Goal: Information Seeking & Learning: Check status

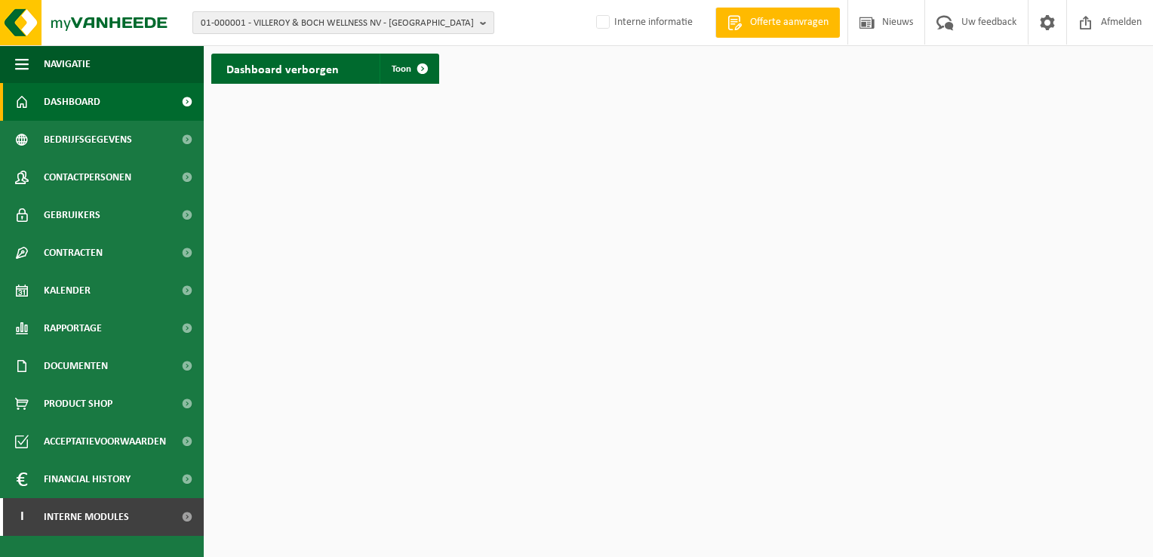
click at [482, 20] on b "button" at bounding box center [487, 22] width 14 height 21
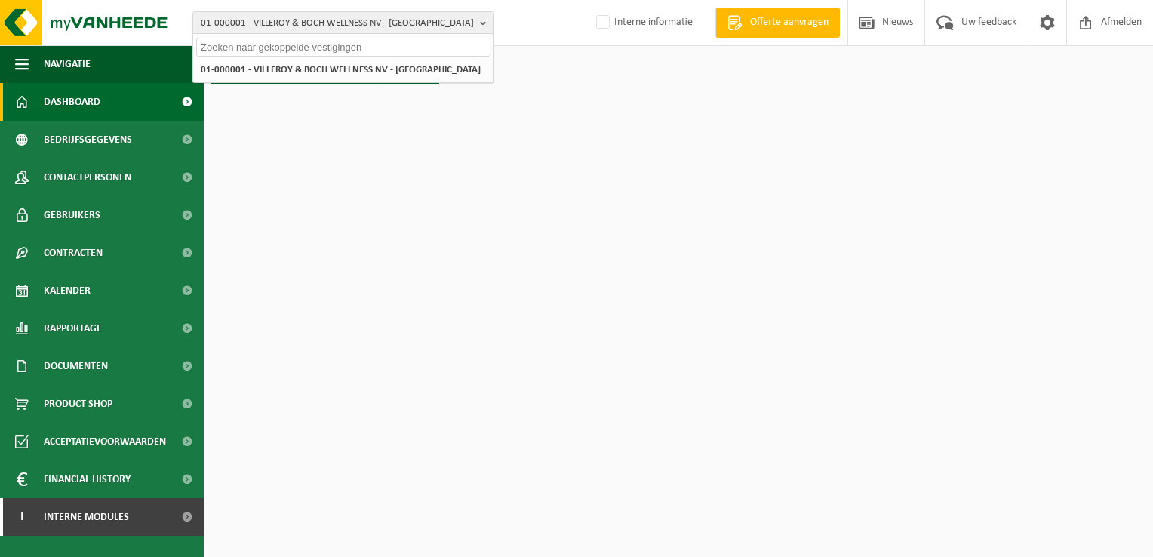
click at [429, 47] on input "text" at bounding box center [343, 47] width 294 height 19
paste input "10-751320"
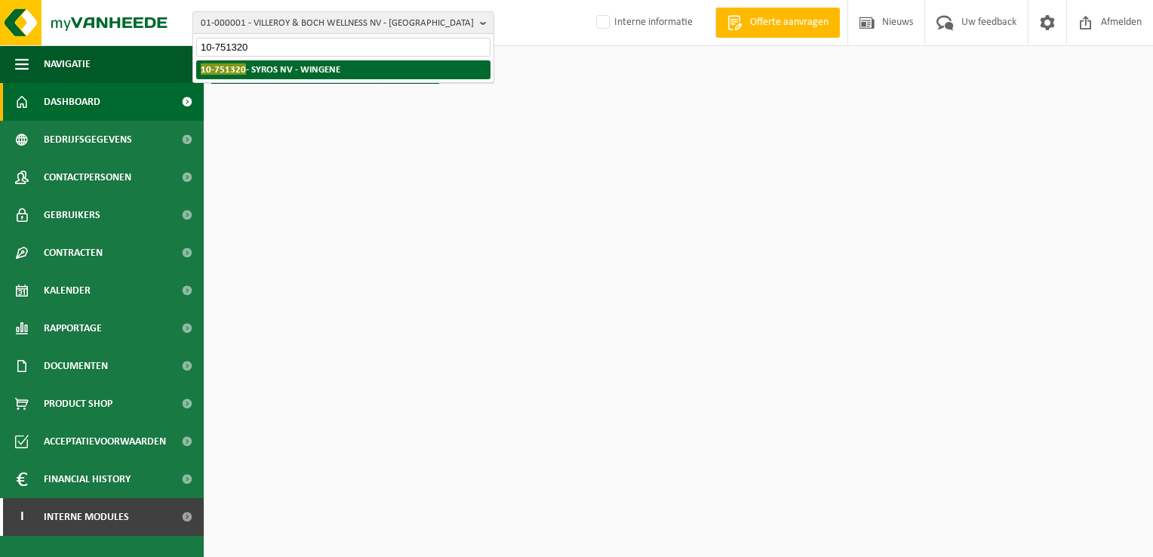
type input "10-751320"
click at [324, 67] on strong "10-751320 - SYROS NV - WINGENE" at bounding box center [271, 68] width 140 height 11
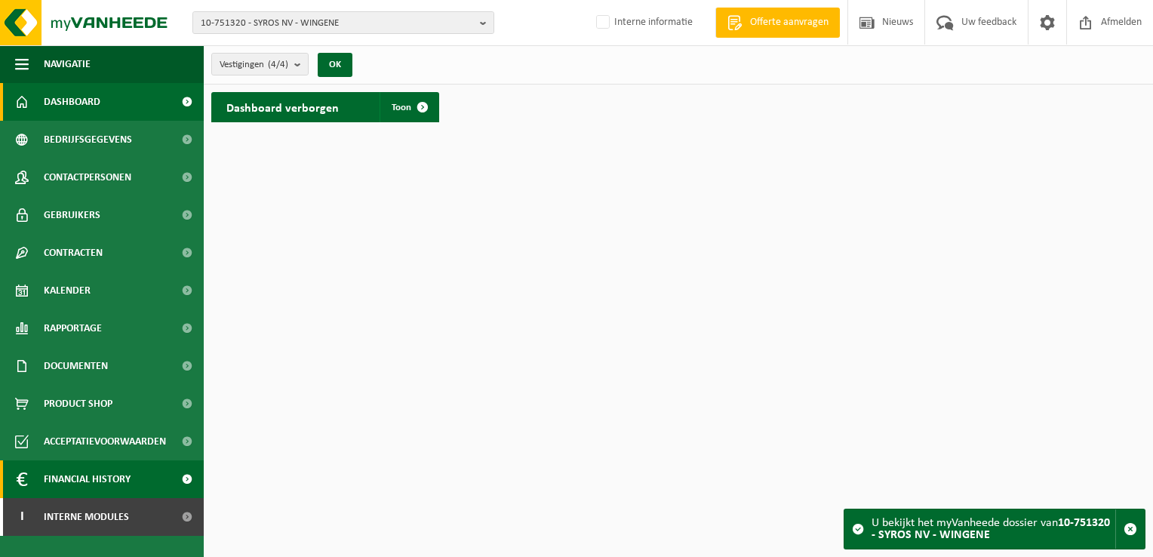
click at [82, 479] on span "Financial History" at bounding box center [87, 479] width 87 height 38
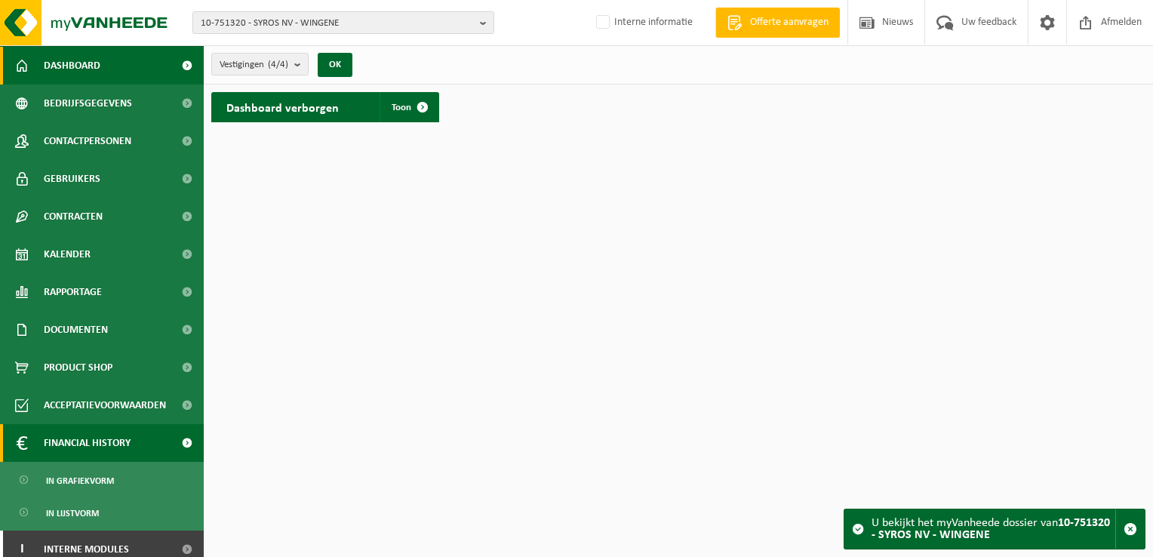
scroll to position [47, 0]
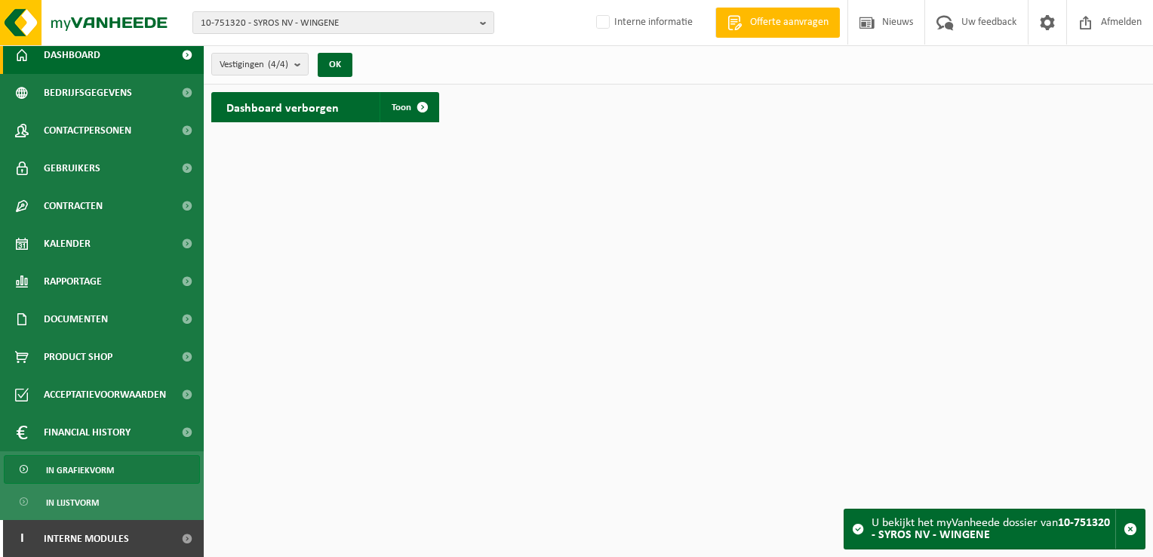
click at [100, 474] on span "In grafiekvorm" at bounding box center [80, 470] width 68 height 29
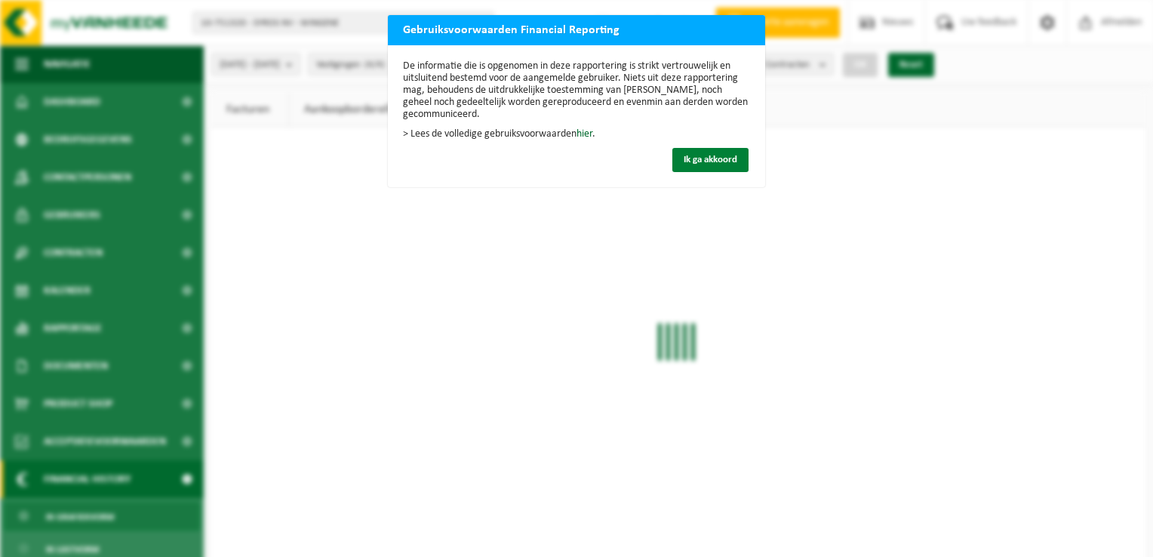
click at [713, 163] on span "Ik ga akkoord" at bounding box center [711, 160] width 54 height 10
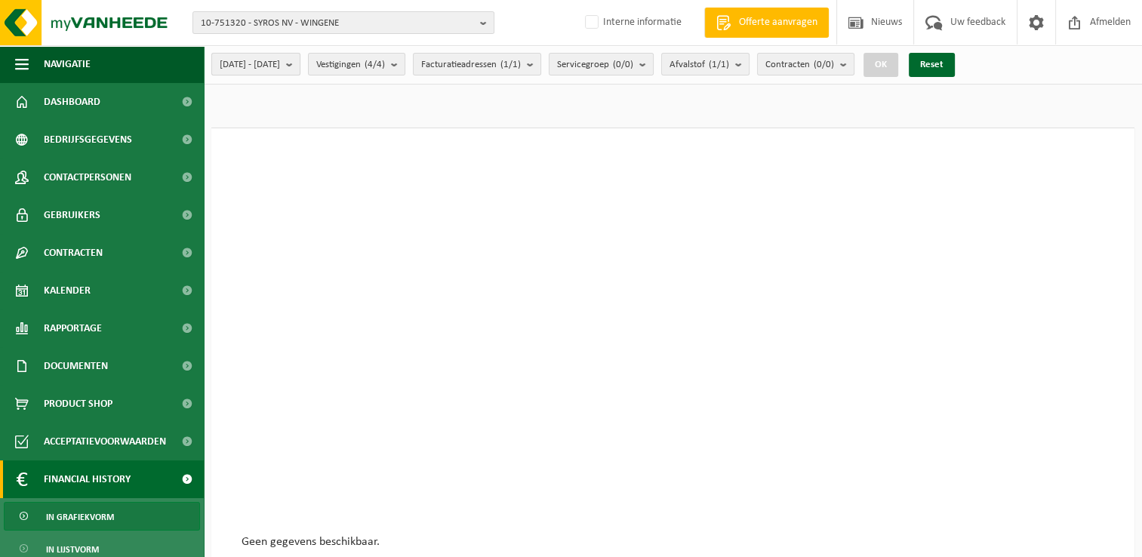
click at [280, 62] on span "2025-04-01 - 2025-09-09" at bounding box center [250, 65] width 60 height 23
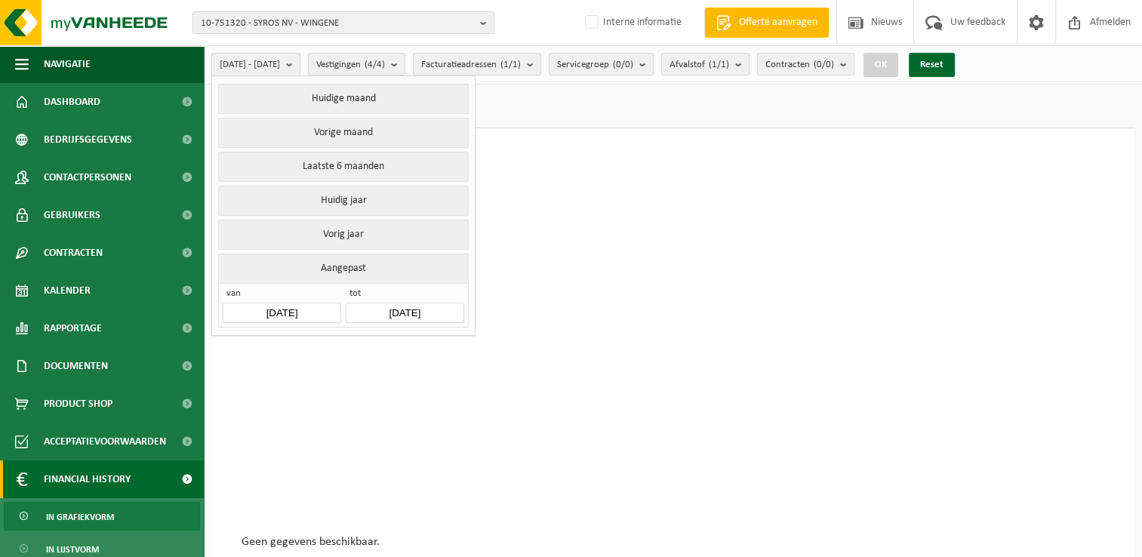
click at [280, 62] on span "2025-04-01 - 2025-09-09" at bounding box center [250, 65] width 60 height 23
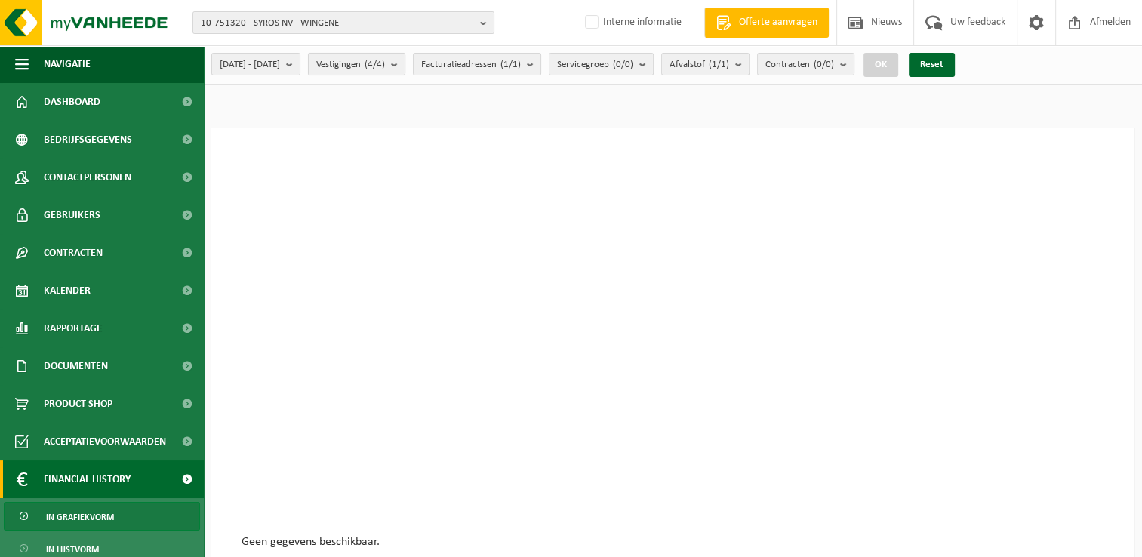
click at [368, 57] on span "Vestigingen (4/4)" at bounding box center [350, 65] width 69 height 23
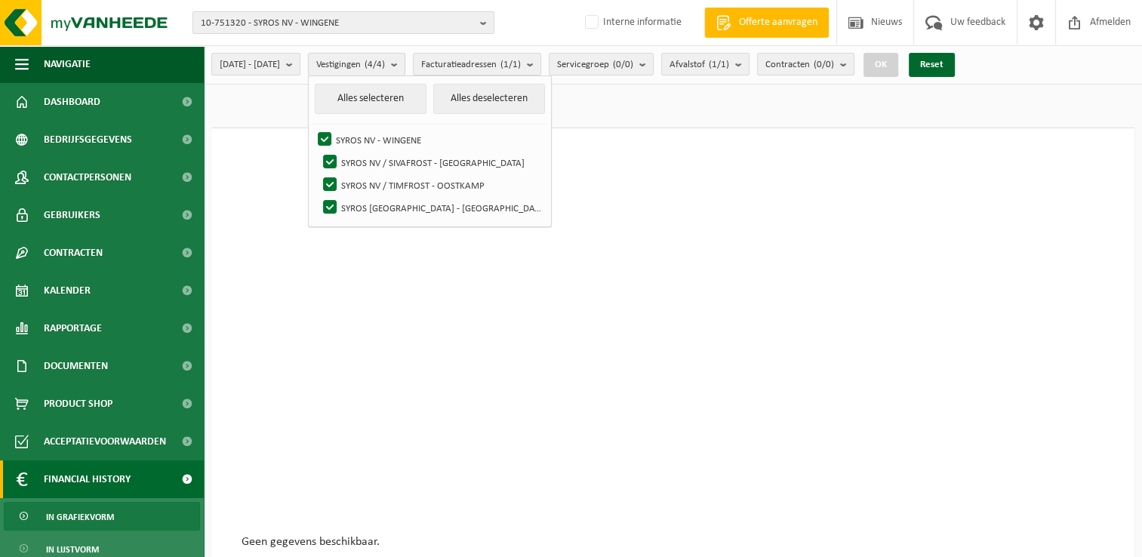
click at [368, 57] on span "Vestigingen (4/4)" at bounding box center [350, 65] width 69 height 23
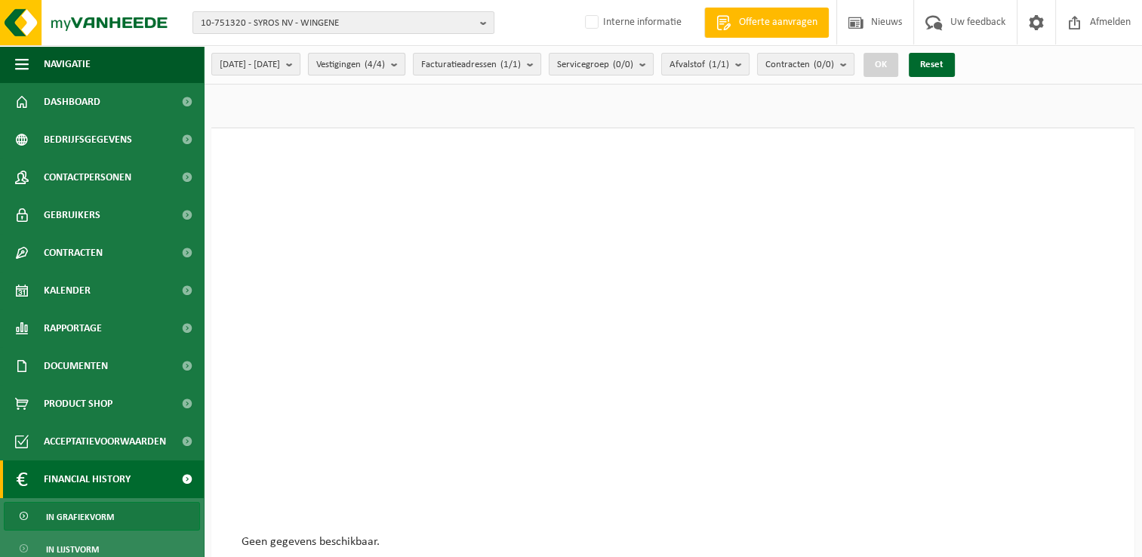
click at [368, 57] on span "Vestigingen (4/4)" at bounding box center [350, 65] width 69 height 23
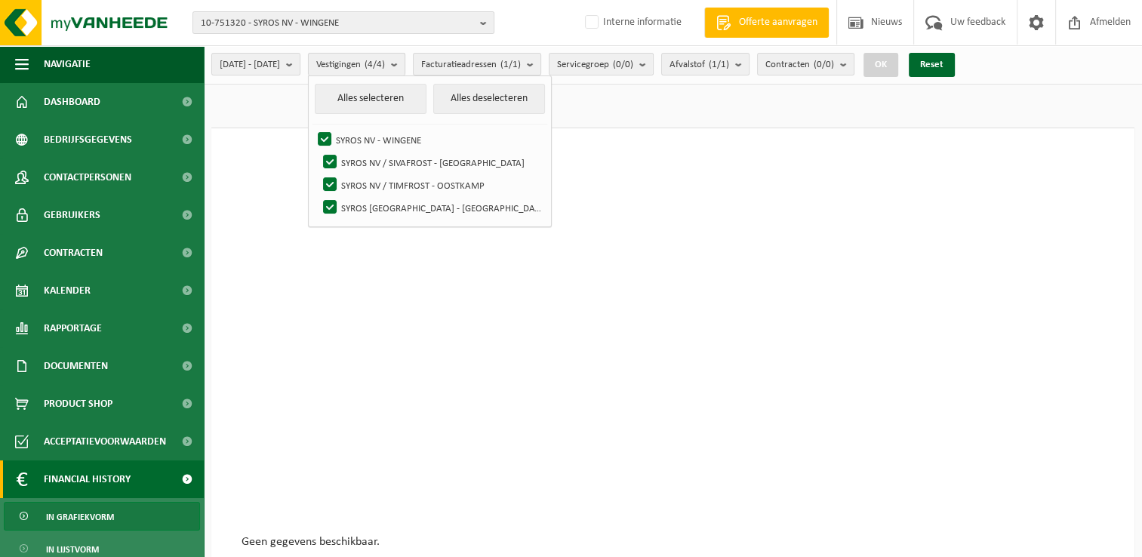
click at [368, 57] on span "Vestigingen (4/4)" at bounding box center [350, 65] width 69 height 23
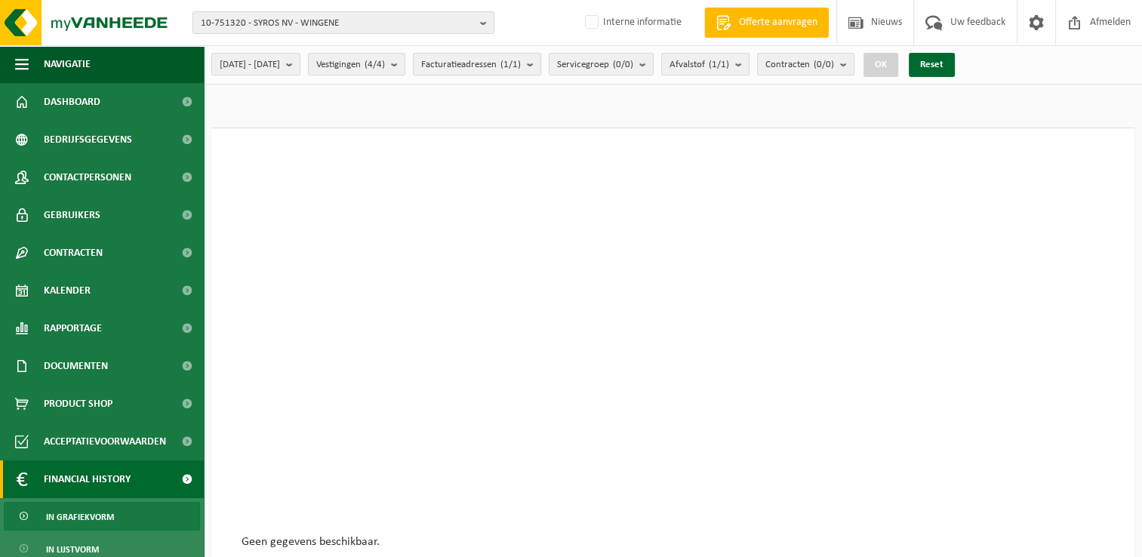
click at [481, 67] on span "Facturatieadressen (1/1)" at bounding box center [471, 65] width 100 height 23
click at [619, 60] on span "Servicegroep (0/0)" at bounding box center [595, 65] width 76 height 23
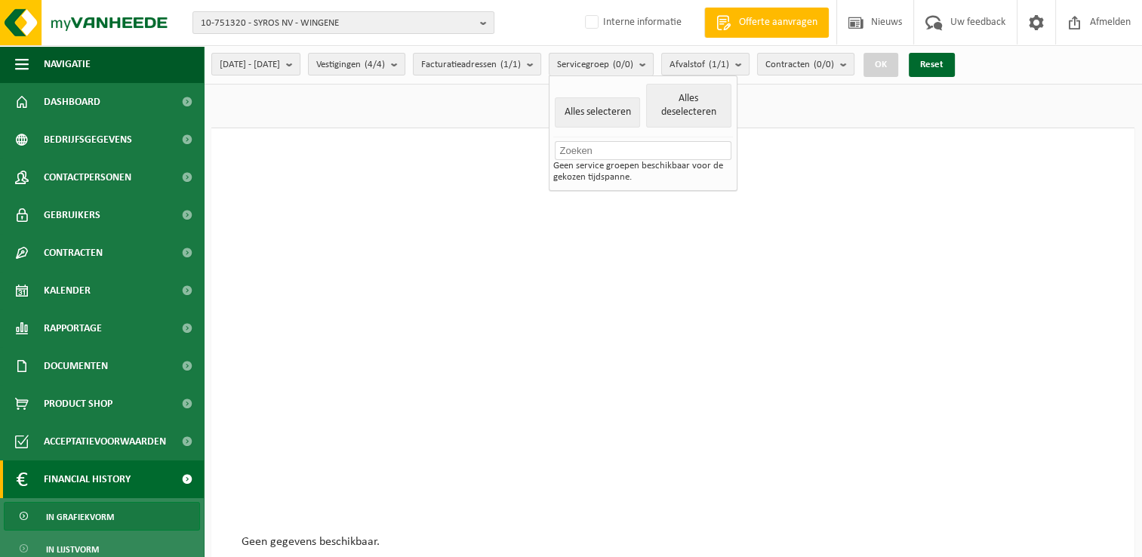
click at [619, 60] on span "Servicegroep (0/0)" at bounding box center [595, 65] width 76 height 23
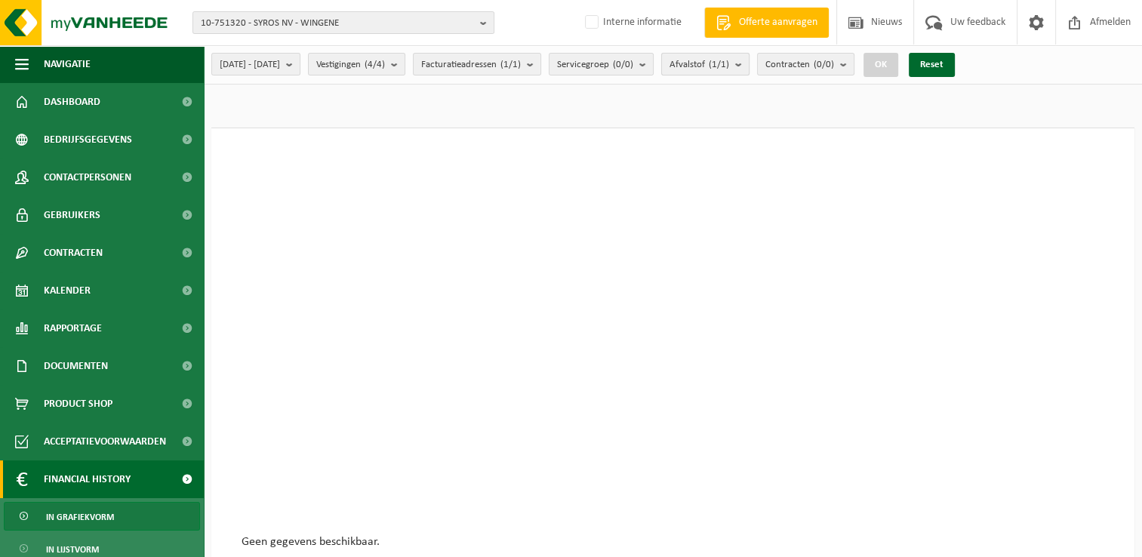
click at [729, 58] on span "Afvalstof (1/1)" at bounding box center [700, 65] width 60 height 23
click at [834, 66] on span "Contracten (0/0)" at bounding box center [799, 65] width 69 height 23
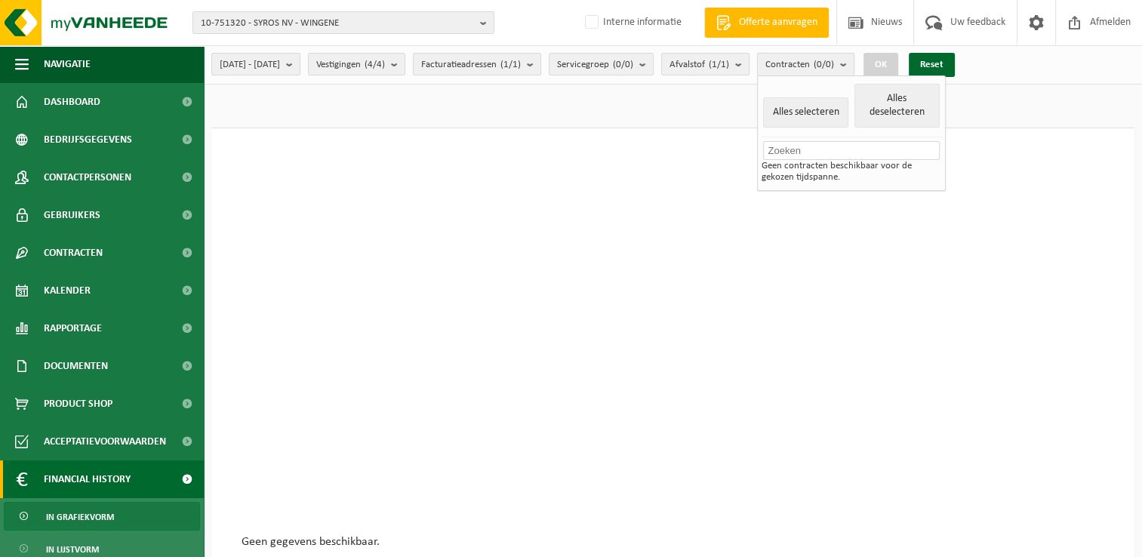
click at [834, 66] on span "Contracten (0/0)" at bounding box center [799, 65] width 69 height 23
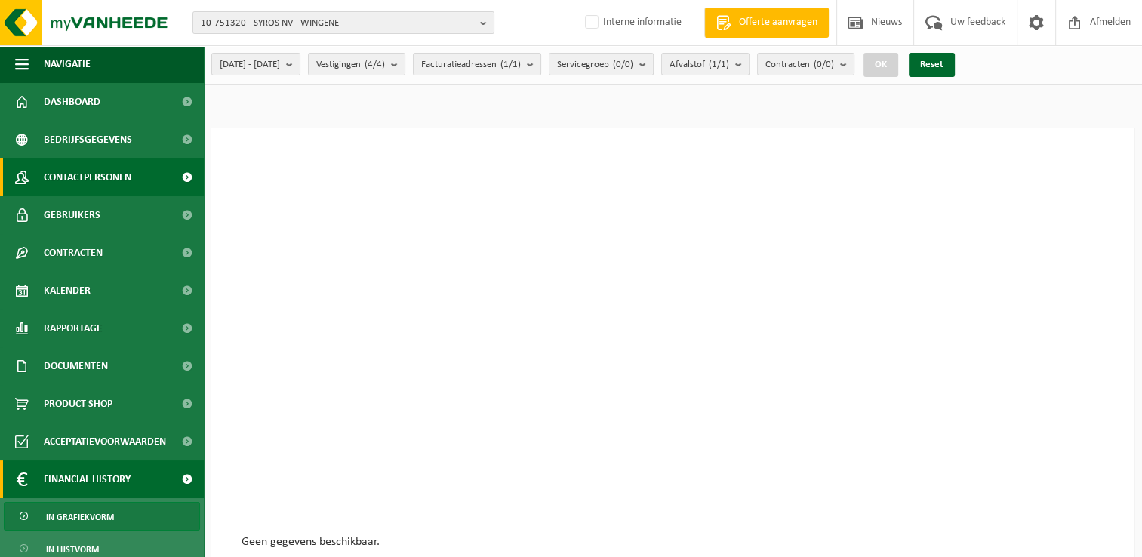
click at [95, 173] on span "Contactpersonen" at bounding box center [88, 178] width 88 height 38
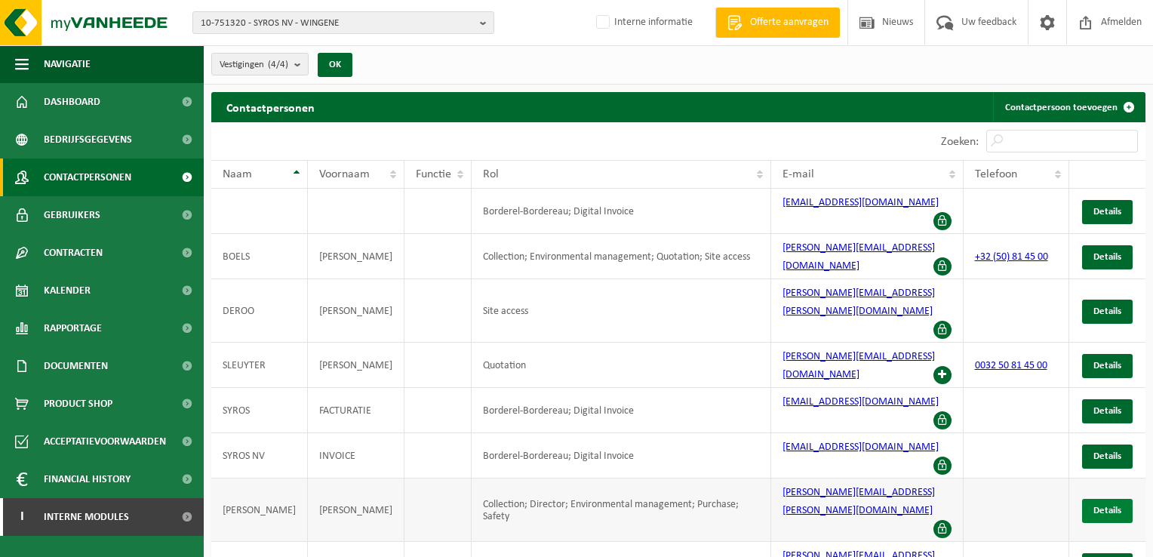
click at [1093, 499] on link "Details" at bounding box center [1107, 511] width 51 height 24
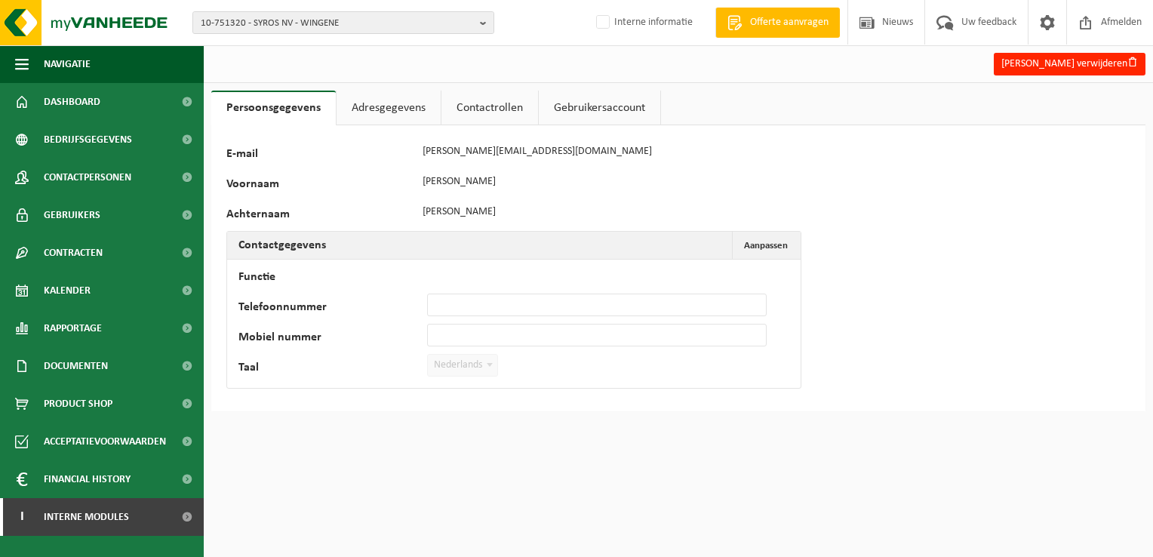
click at [391, 112] on link "Adresgegevens" at bounding box center [389, 108] width 104 height 35
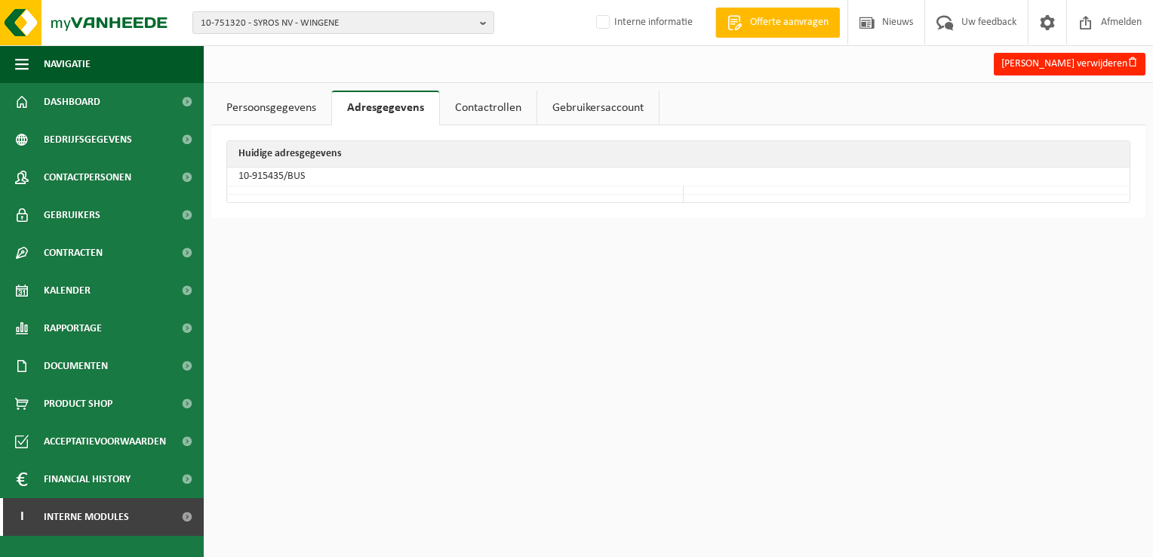
click at [474, 111] on link "Contactrollen" at bounding box center [488, 108] width 97 height 35
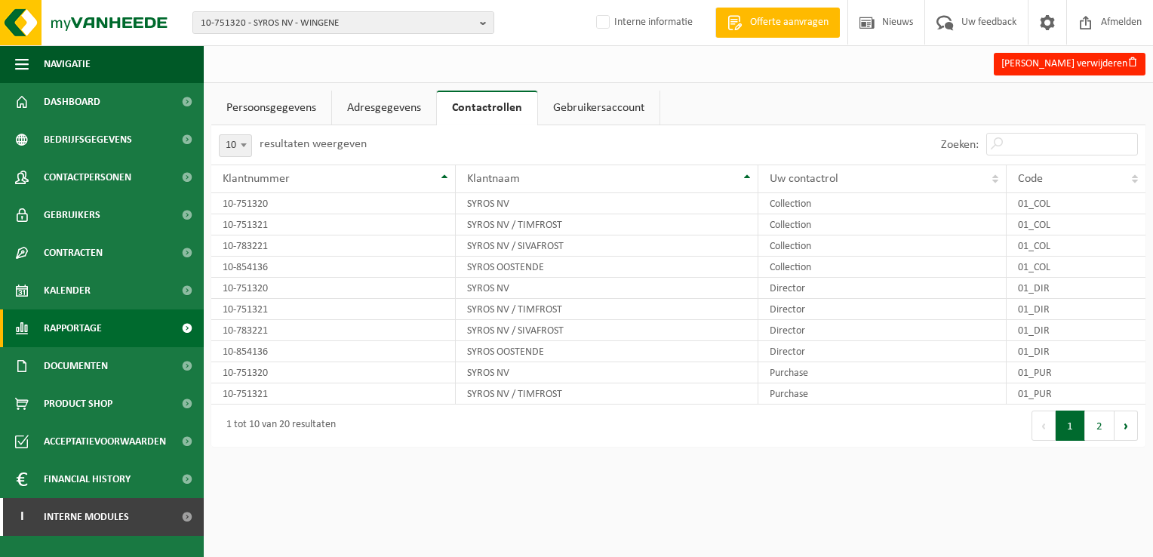
click at [97, 336] on span "Rapportage" at bounding box center [73, 328] width 58 height 38
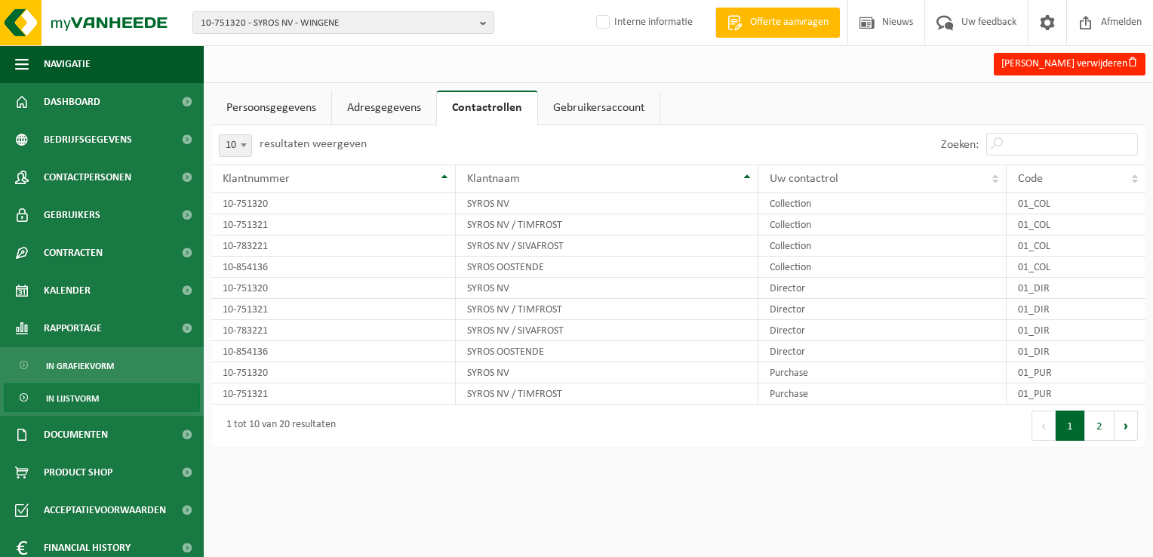
click at [84, 395] on span "In lijstvorm" at bounding box center [72, 398] width 53 height 29
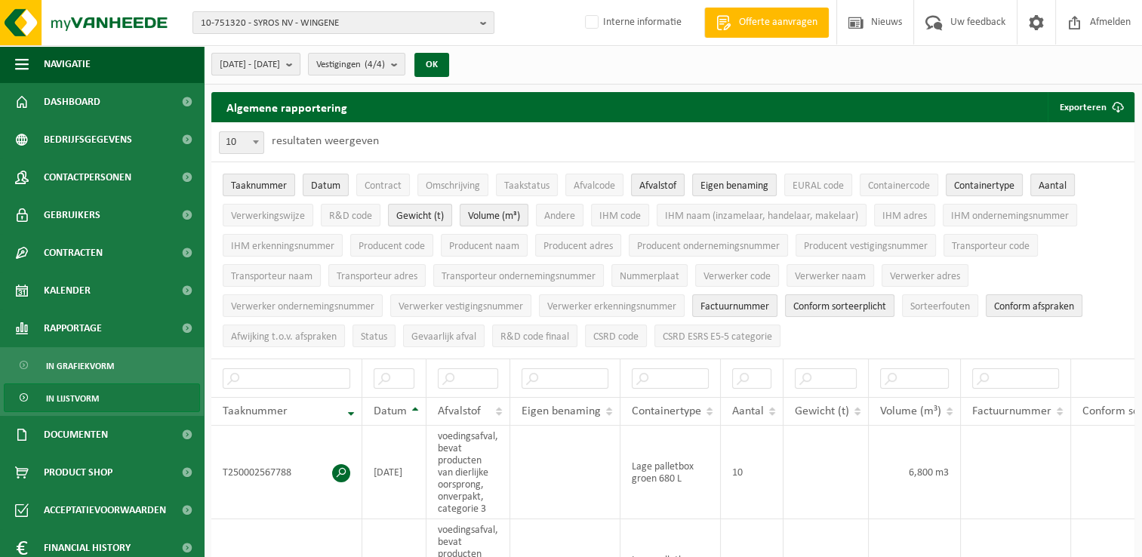
click at [280, 71] on span "[DATE] - [DATE]" at bounding box center [250, 65] width 60 height 23
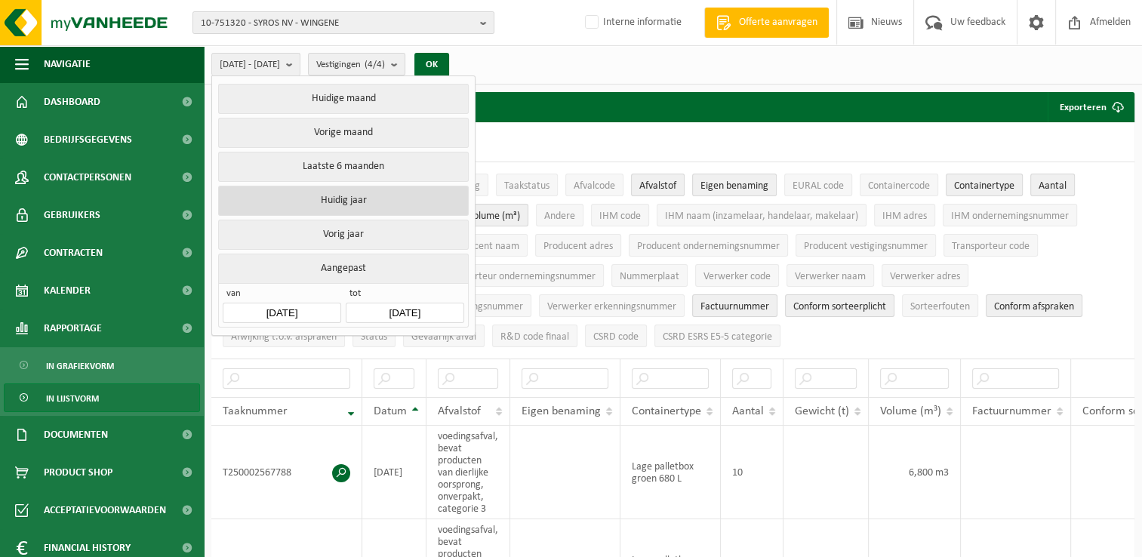
click at [333, 198] on button "Huidig jaar" at bounding box center [343, 201] width 250 height 30
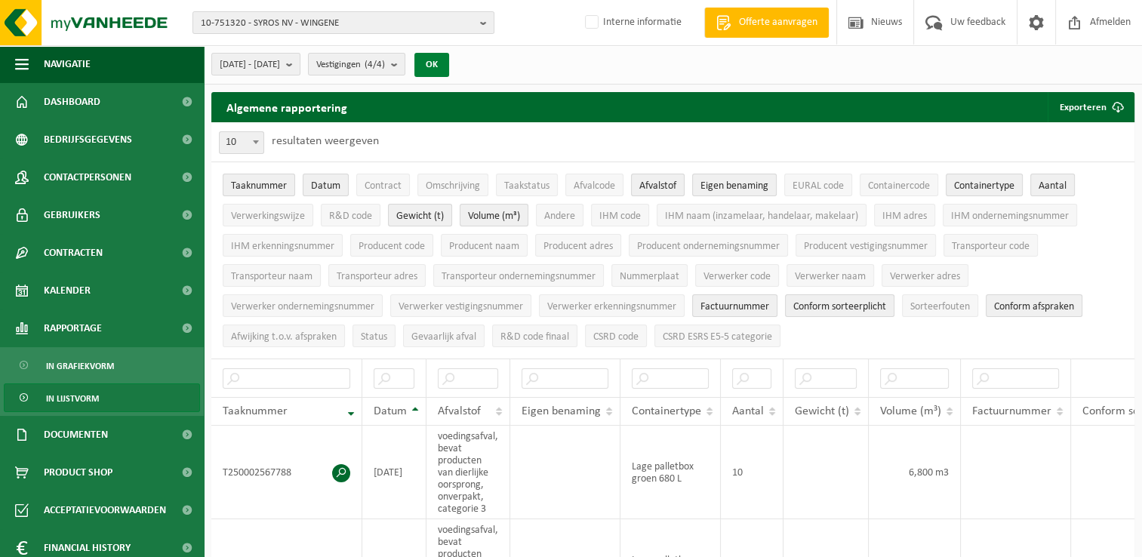
click at [449, 63] on button "OK" at bounding box center [431, 65] width 35 height 24
click at [22, 51] on span "button" at bounding box center [22, 64] width 14 height 38
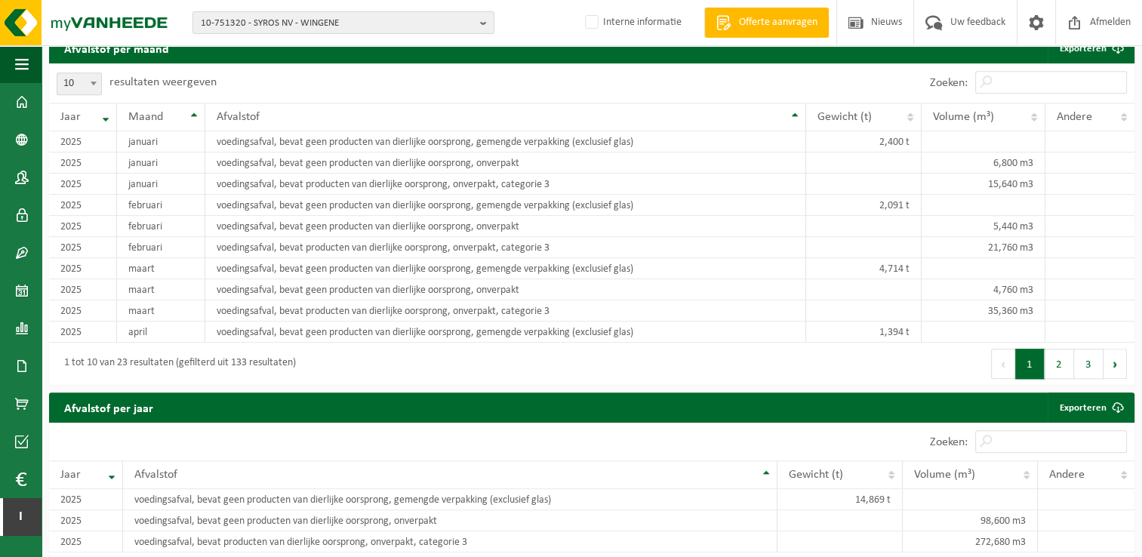
scroll to position [1661, 0]
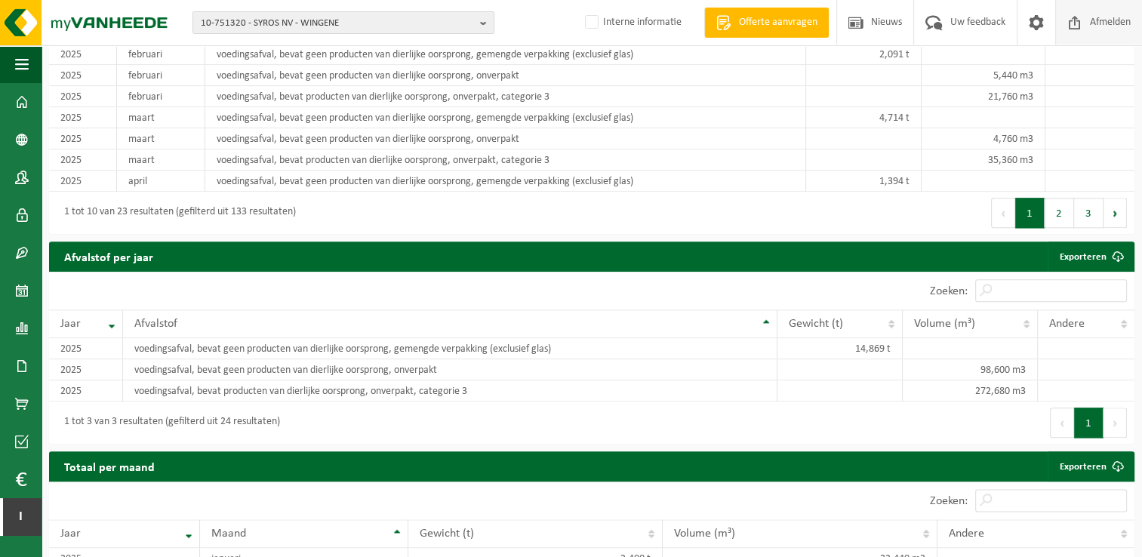
click at [1111, 23] on span "Afmelden" at bounding box center [1110, 22] width 48 height 45
